Goal: Check status: Check status

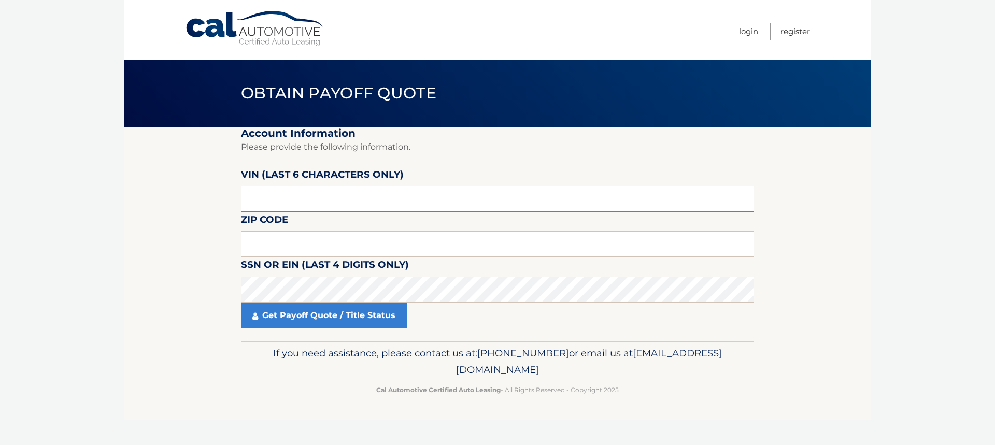
click at [275, 196] on input "text" at bounding box center [497, 199] width 513 height 26
type input "218836"
click at [283, 239] on input "text" at bounding box center [497, 244] width 513 height 26
type input "33415"
click at [315, 315] on link "Get Payoff Quote / Title Status" at bounding box center [324, 316] width 166 height 26
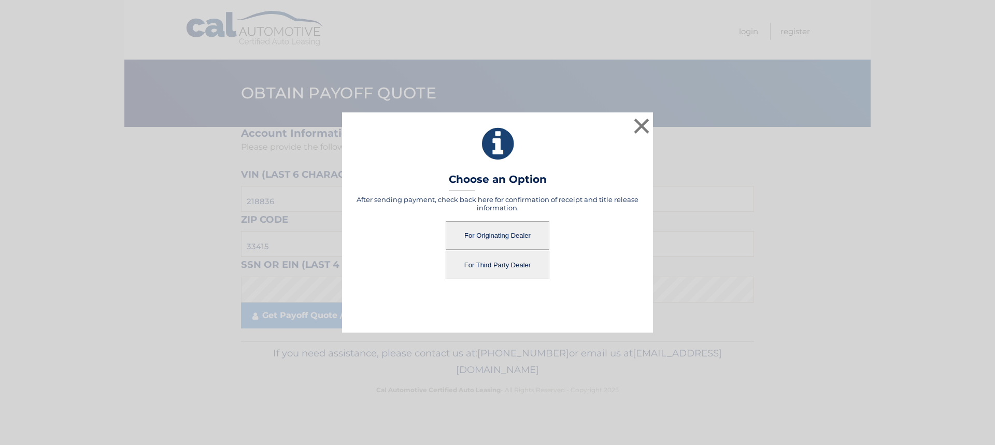
click at [499, 227] on button "For Originating Dealer" at bounding box center [498, 235] width 104 height 28
click at [496, 235] on button "For Originating Dealer" at bounding box center [498, 235] width 104 height 28
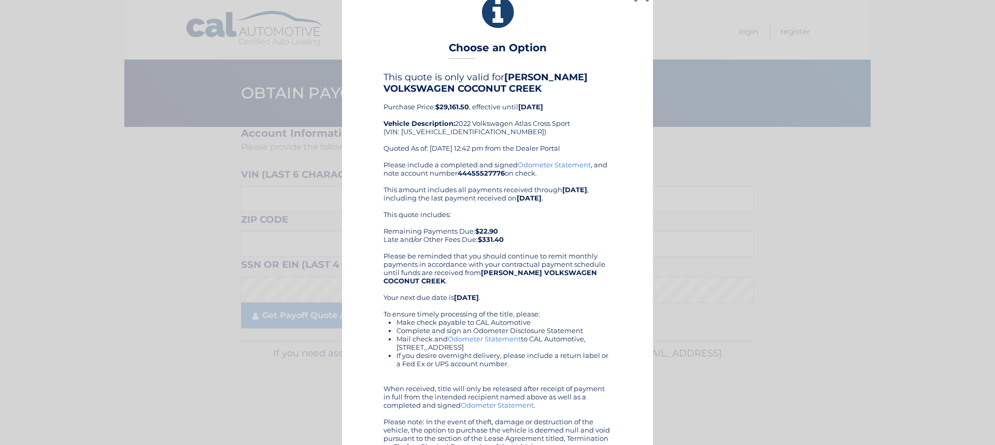
scroll to position [38, 0]
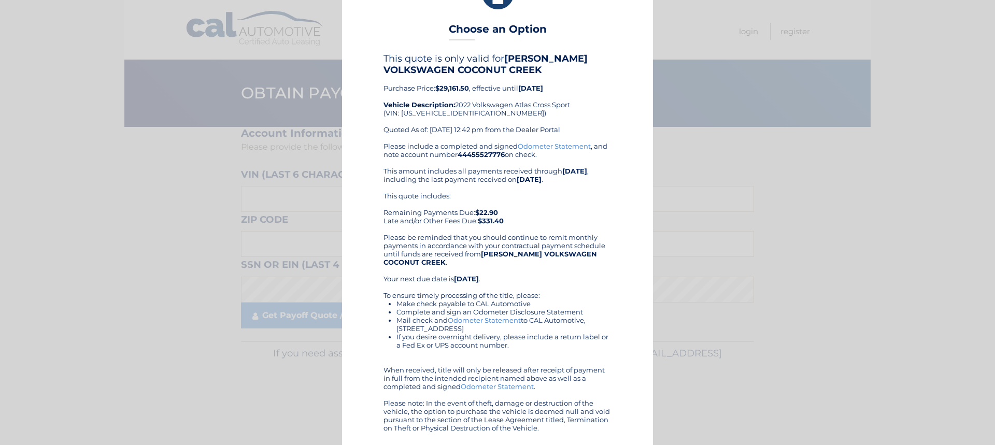
click at [485, 321] on link "Odometer Statement" at bounding box center [484, 320] width 73 height 8
